Goal: Task Accomplishment & Management: Manage account settings

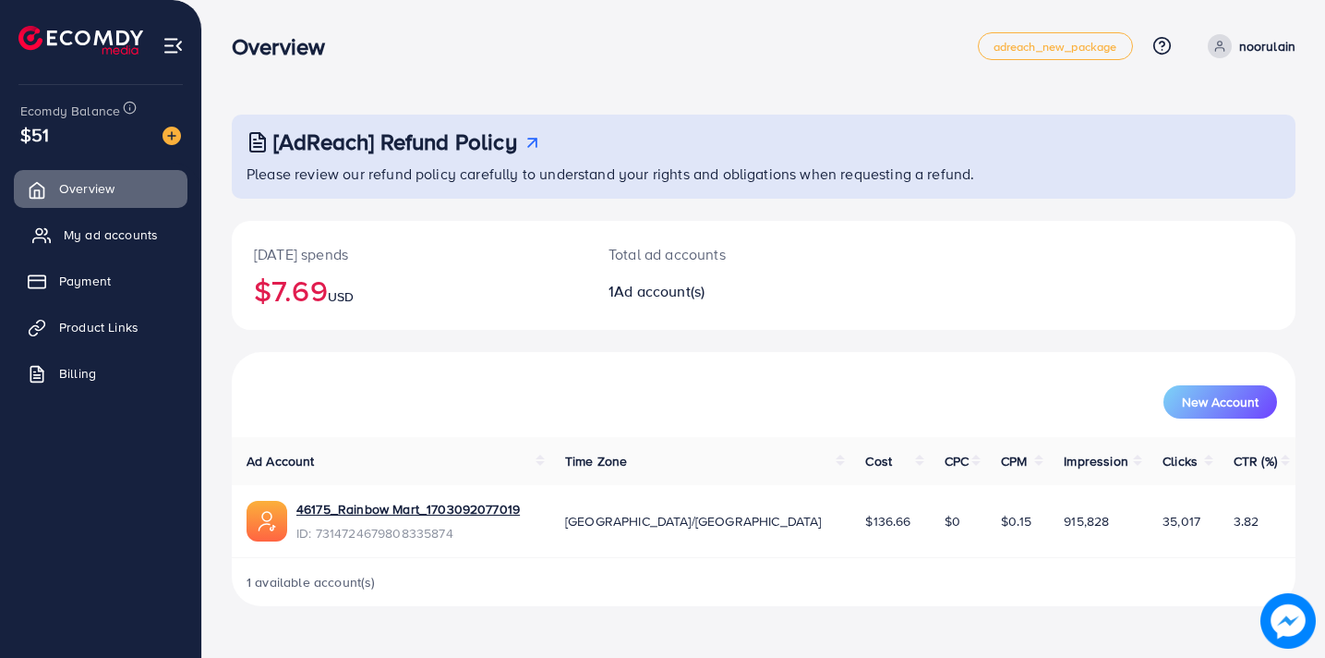
click at [120, 231] on span "My ad accounts" at bounding box center [111, 234] width 94 height 18
